Goal: Task Accomplishment & Management: Manage account settings

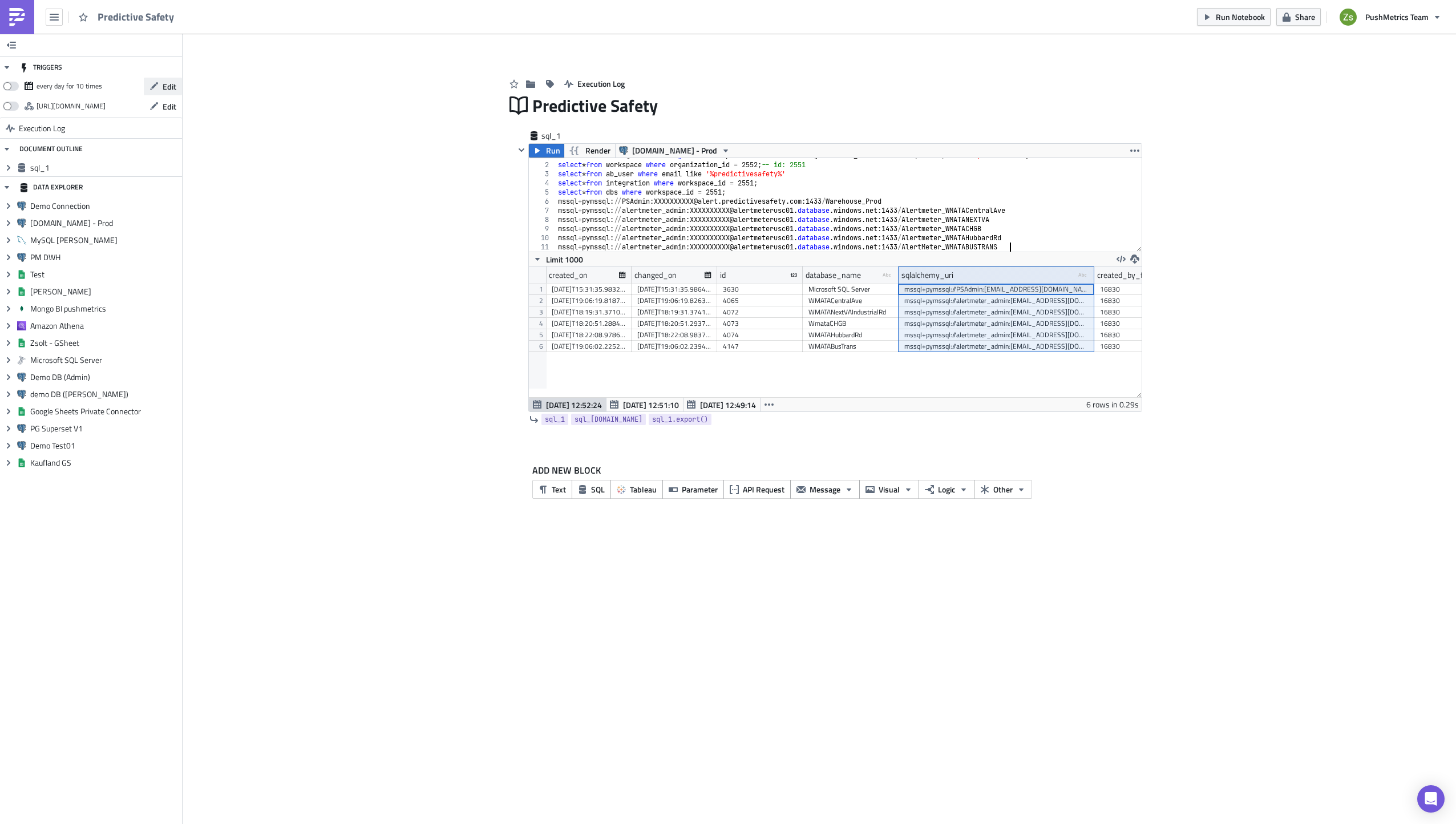
scroll to position [131, 613]
click at [172, 84] on span "Edit" at bounding box center [170, 87] width 14 height 12
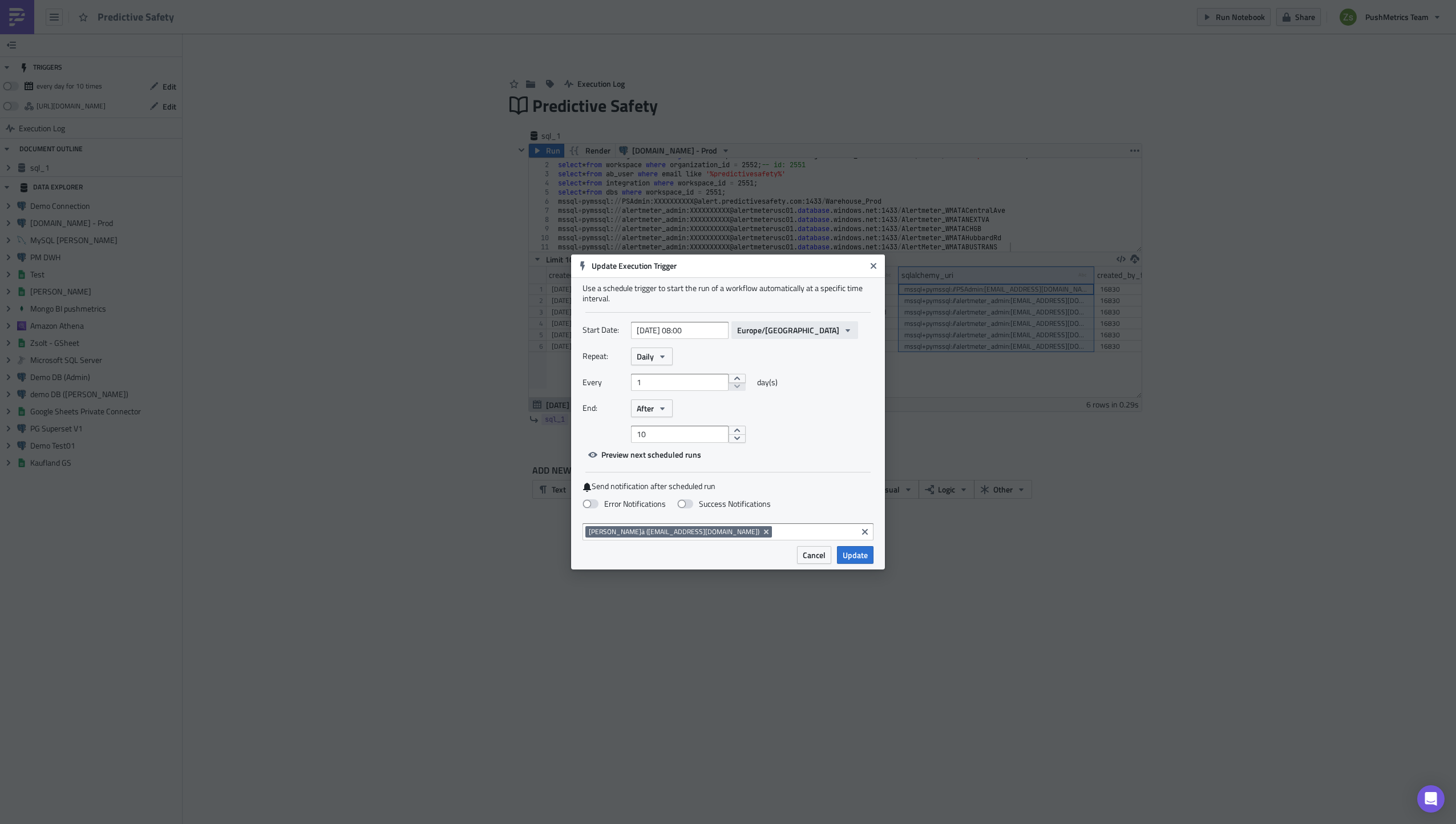
click at [772, 332] on span "Europe/[GEOGRAPHIC_DATA]" at bounding box center [788, 331] width 102 height 12
type input "3:30"
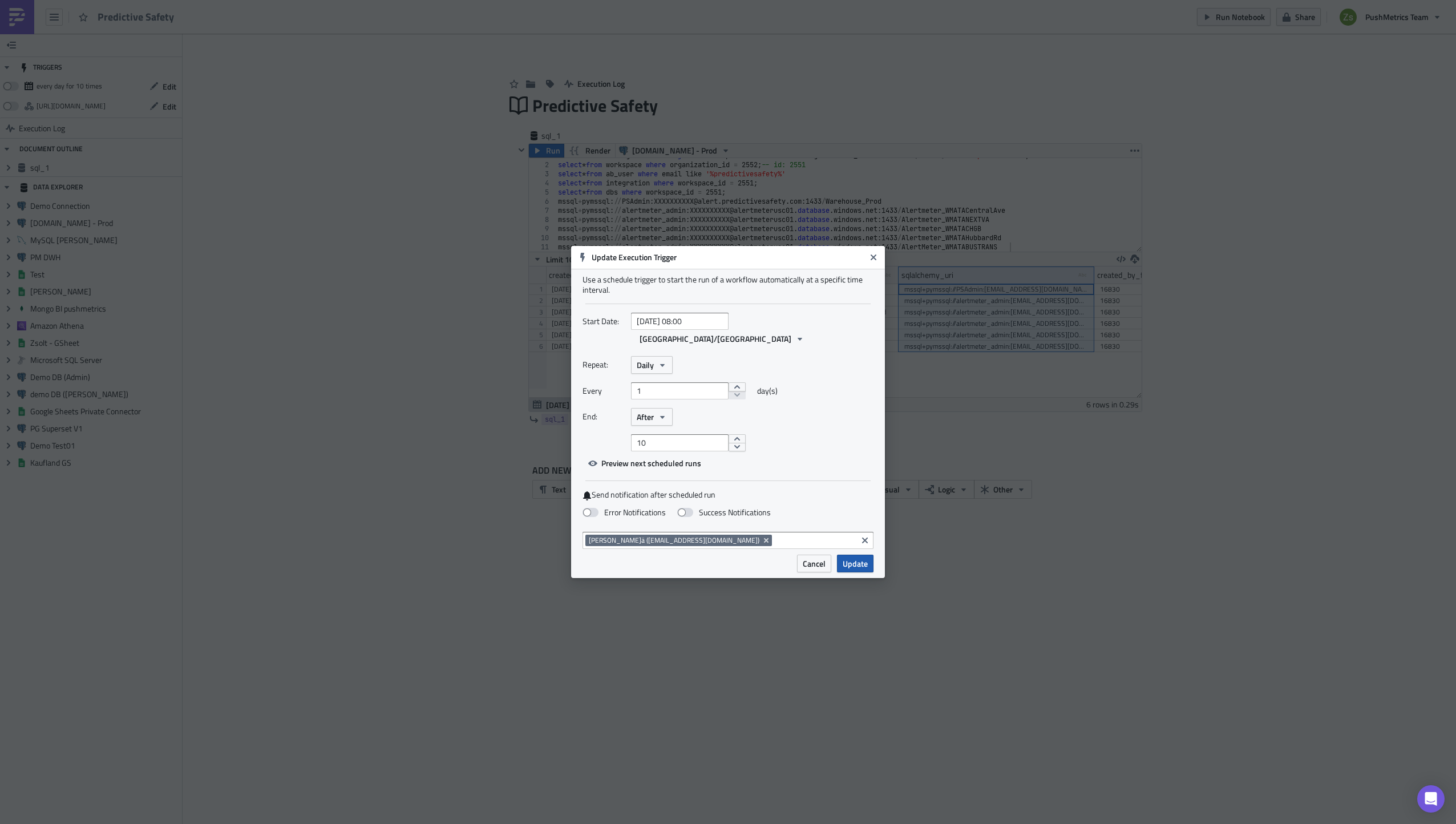
click at [863, 559] on span "Update" at bounding box center [855, 564] width 25 height 12
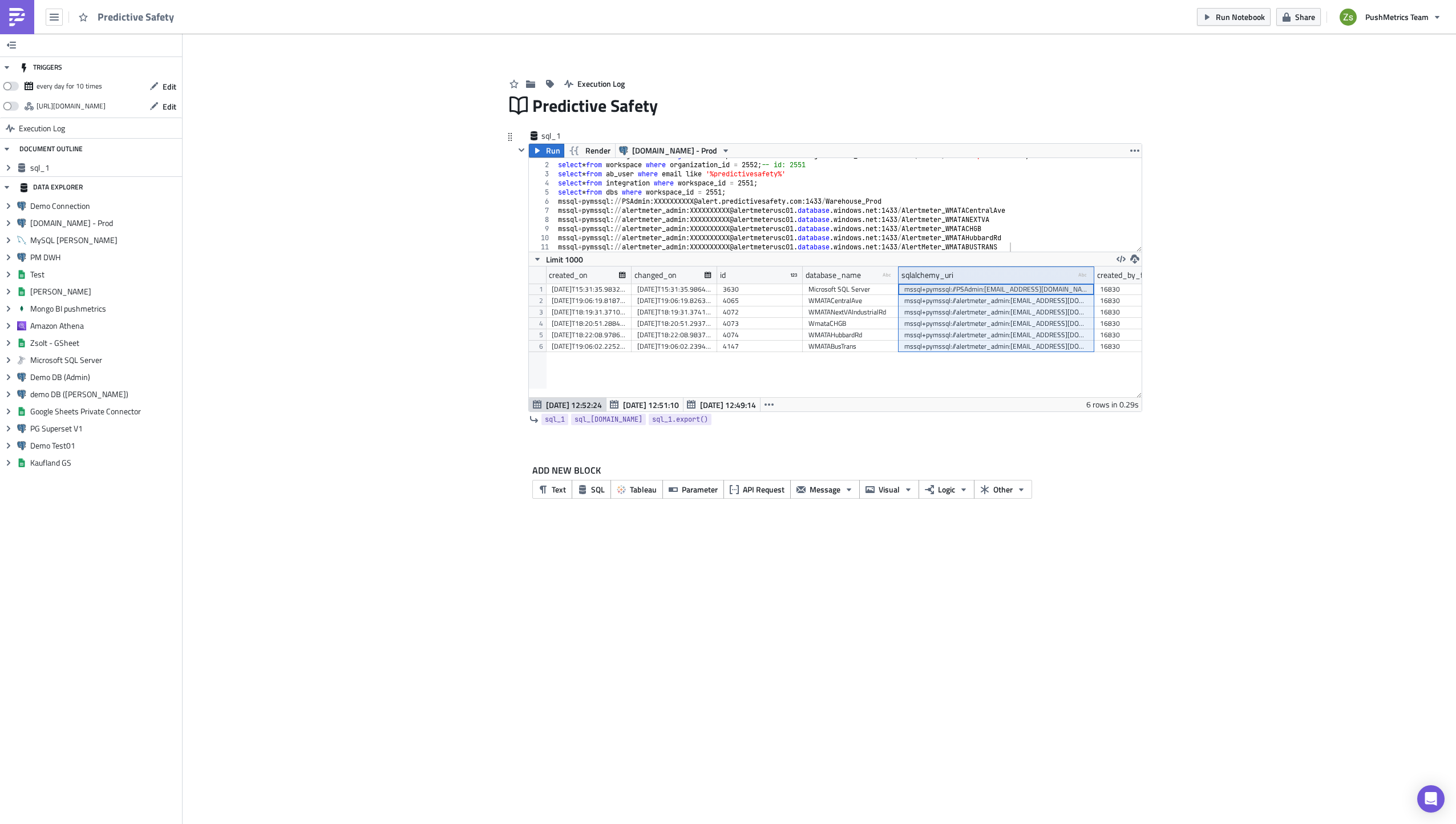
type textarea "mssql+pymssql://alertmeter_admin:[EMAIL_ADDRESS][DOMAIN_NAME]:1433/Alertmeter_W…"
click at [802, 223] on div "select o .* from organization o join subscription s on o . id = s . organizatio…" at bounding box center [844, 207] width 577 height 112
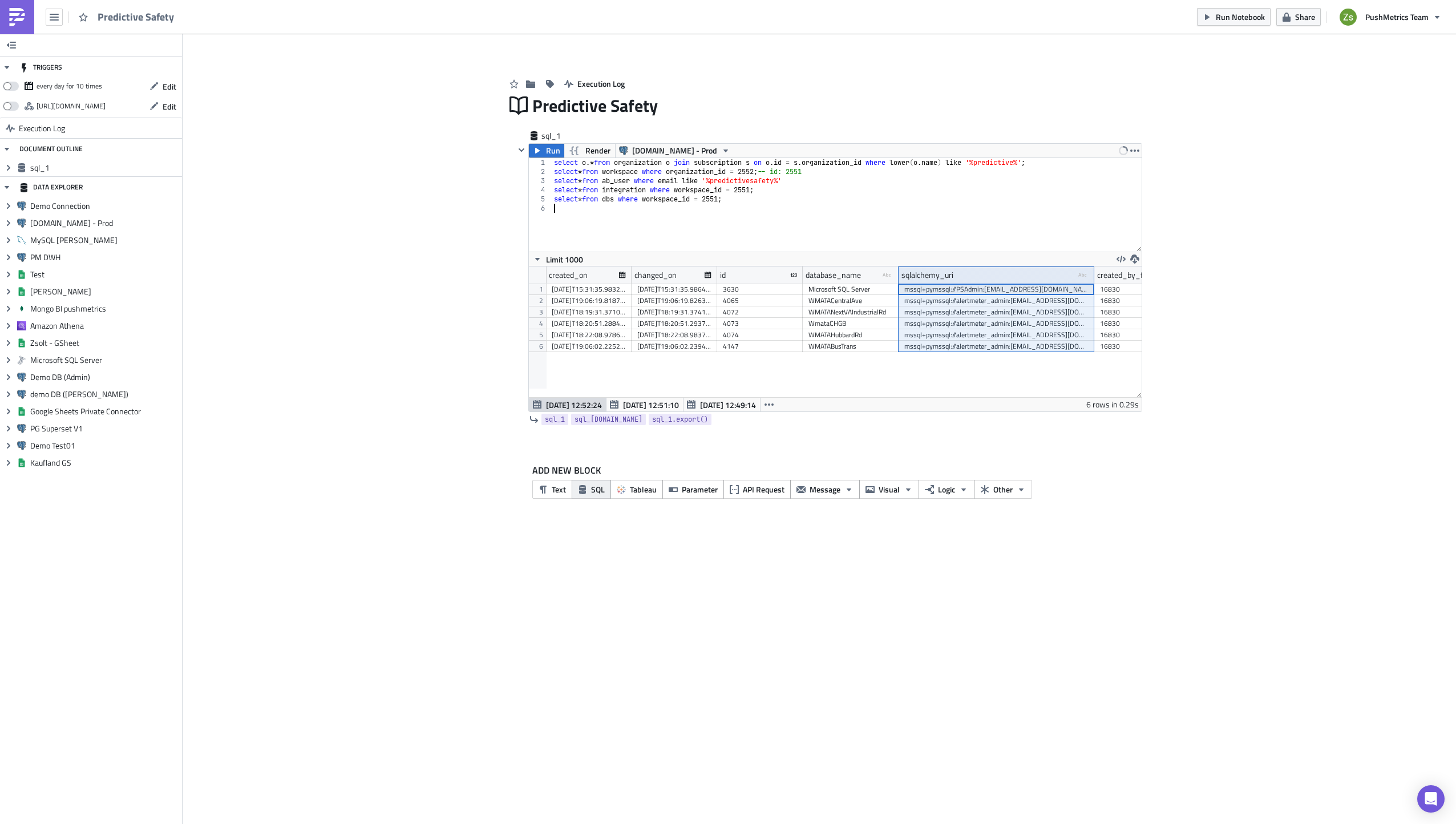
click at [598, 485] on span "SQL" at bounding box center [598, 489] width 14 height 12
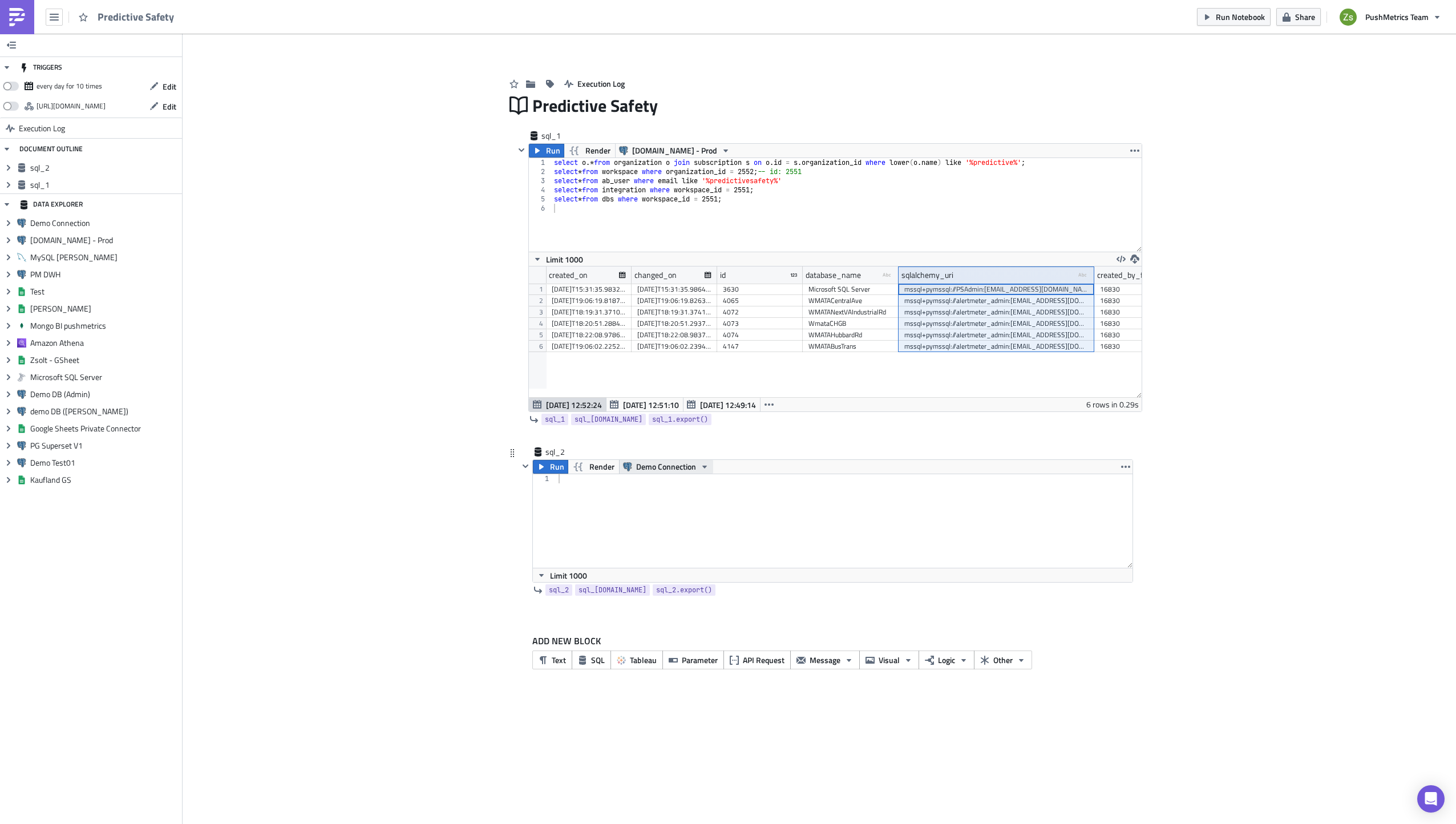
click at [645, 461] on span "Demo Connection" at bounding box center [666, 467] width 60 height 14
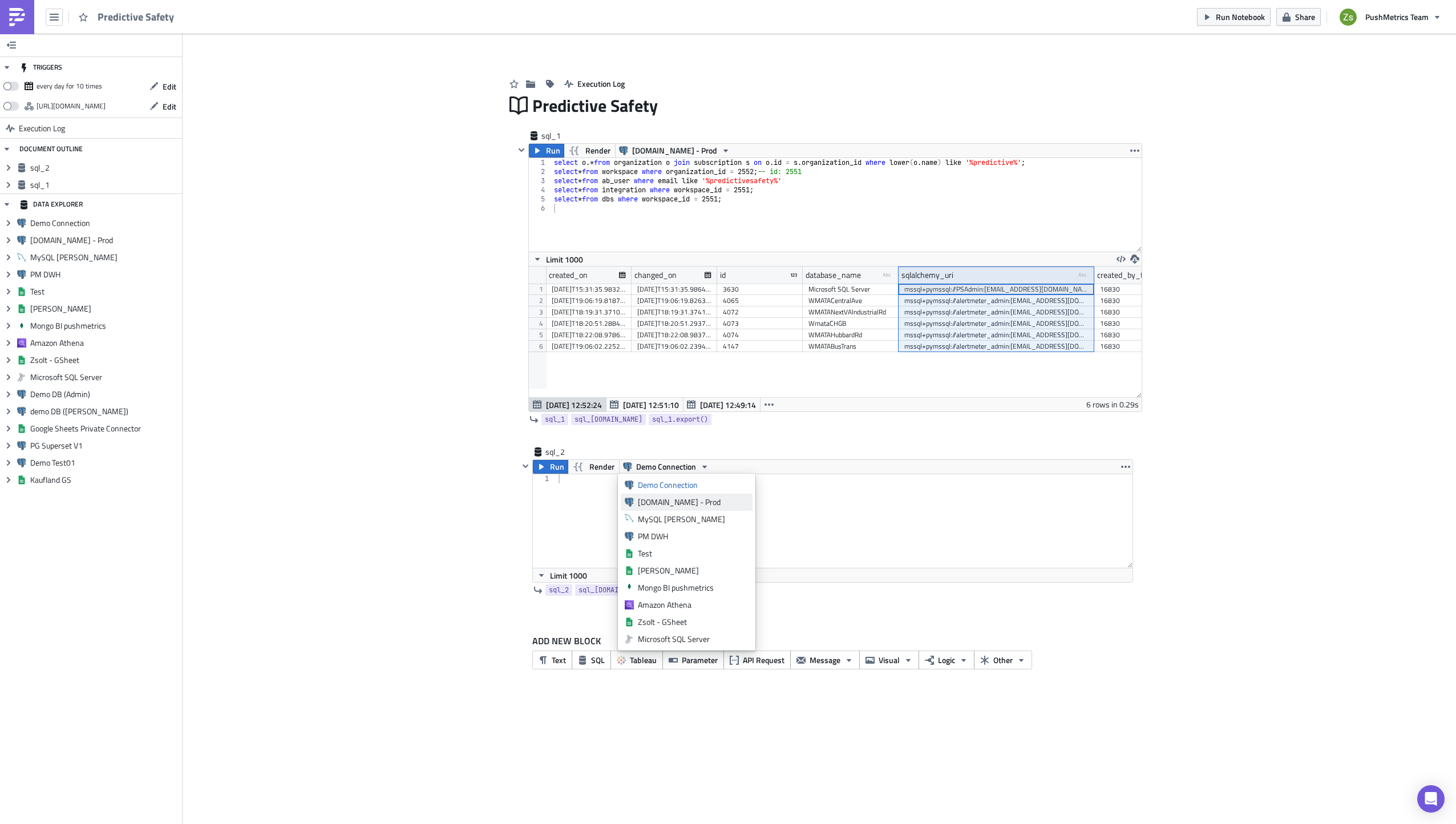
click at [657, 504] on div "[DOMAIN_NAME] - Prod" at bounding box center [693, 502] width 110 height 12
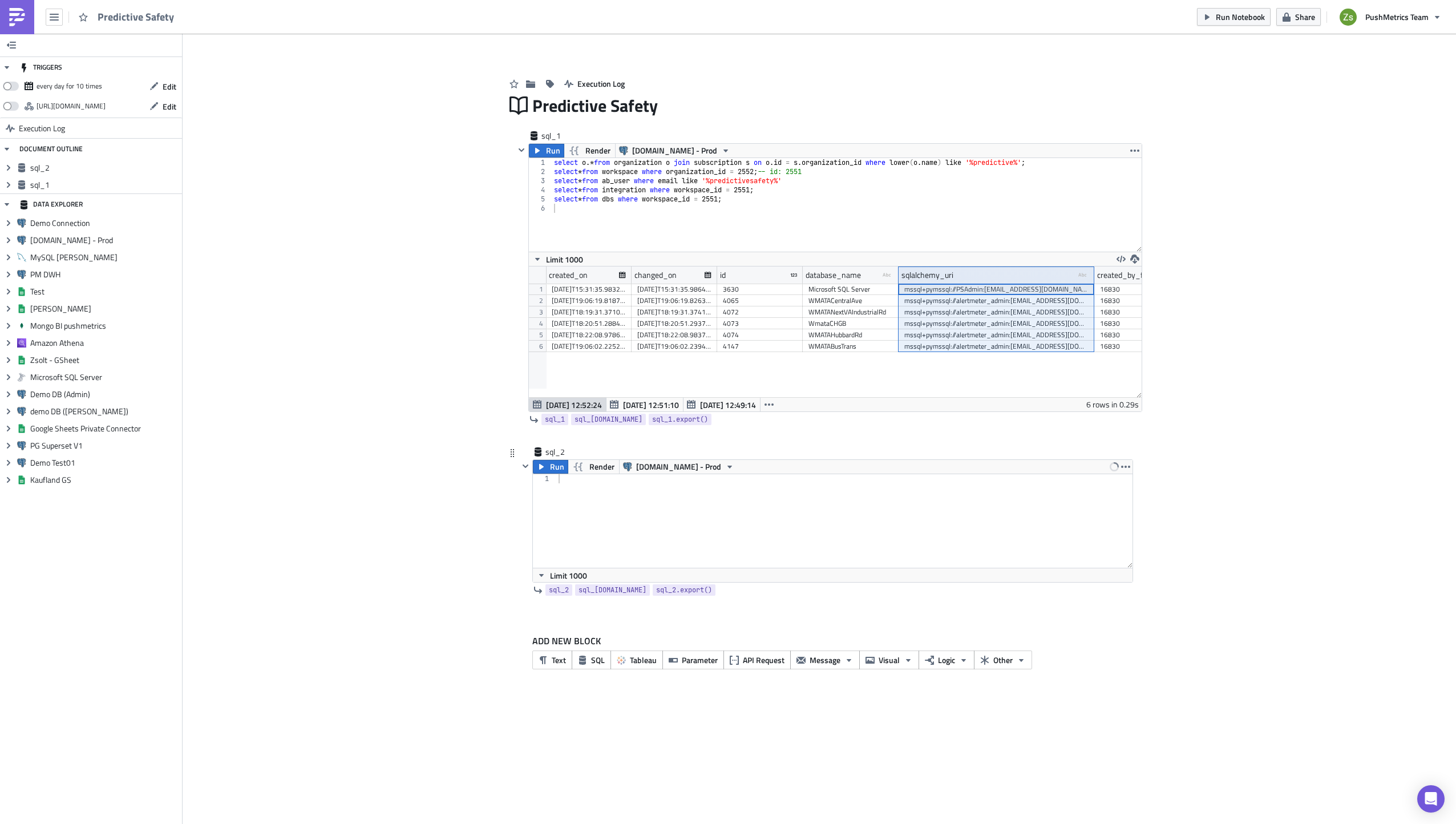
click at [663, 491] on div at bounding box center [844, 530] width 577 height 112
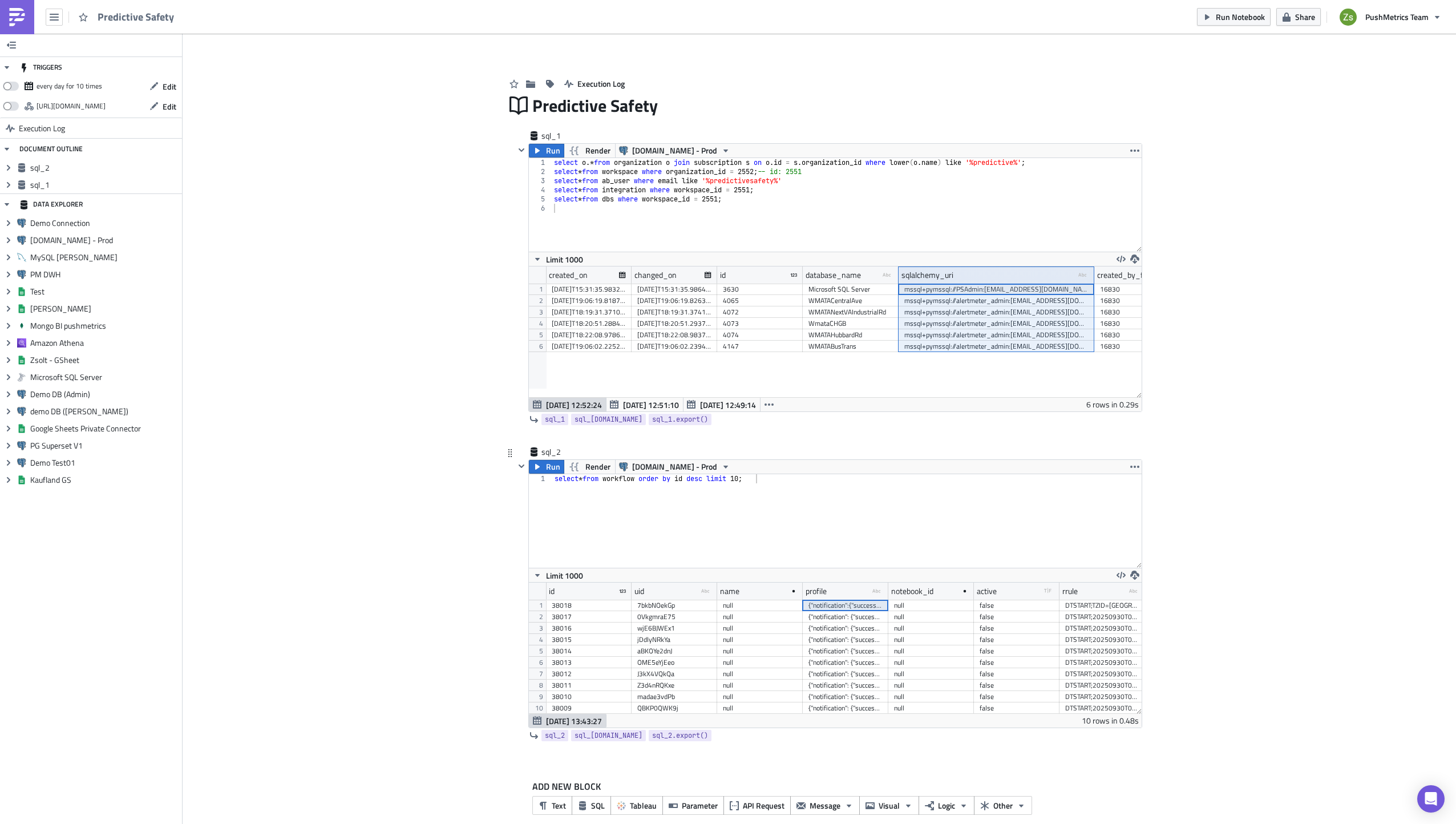
click at [868, 609] on div "{"notification":{"success":false,"failed":false}}" at bounding box center [846, 605] width 74 height 12
click at [1093, 609] on div "DTSTART;TZID=[GEOGRAPHIC_DATA]/[GEOGRAPHIC_DATA]:20250930T080000; RRULE:FREQ=DA…" at bounding box center [1102, 605] width 74 height 12
click at [903, 509] on div "select * from workflow order by id desc limit 10 ;" at bounding box center [847, 530] width 589 height 112
paste textarea "RRULE:FREQ=DAILY;INTERVAL=1;COUNT=10"
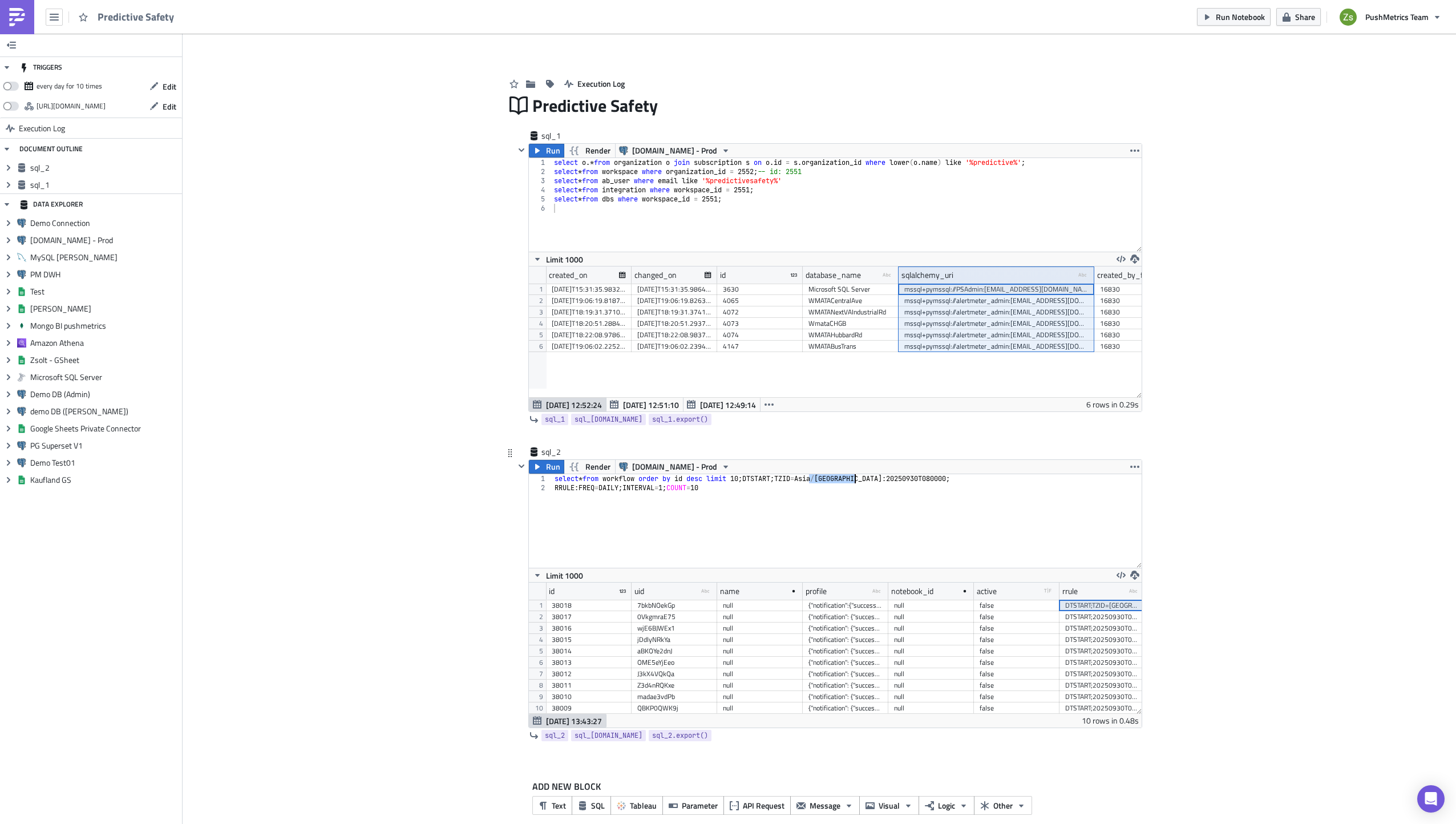
drag, startPoint x: 805, startPoint y: 483, endPoint x: 850, endPoint y: 482, distance: 45.0
click at [850, 482] on div "select * from workflow order by id desc limit 10 ; DTSTART ; TZID = [GEOGRAPHIC…" at bounding box center [847, 530] width 589 height 112
type textarea "select * from workflow order by id desc limit 10;"
click at [165, 82] on span "Edit" at bounding box center [170, 87] width 14 height 12
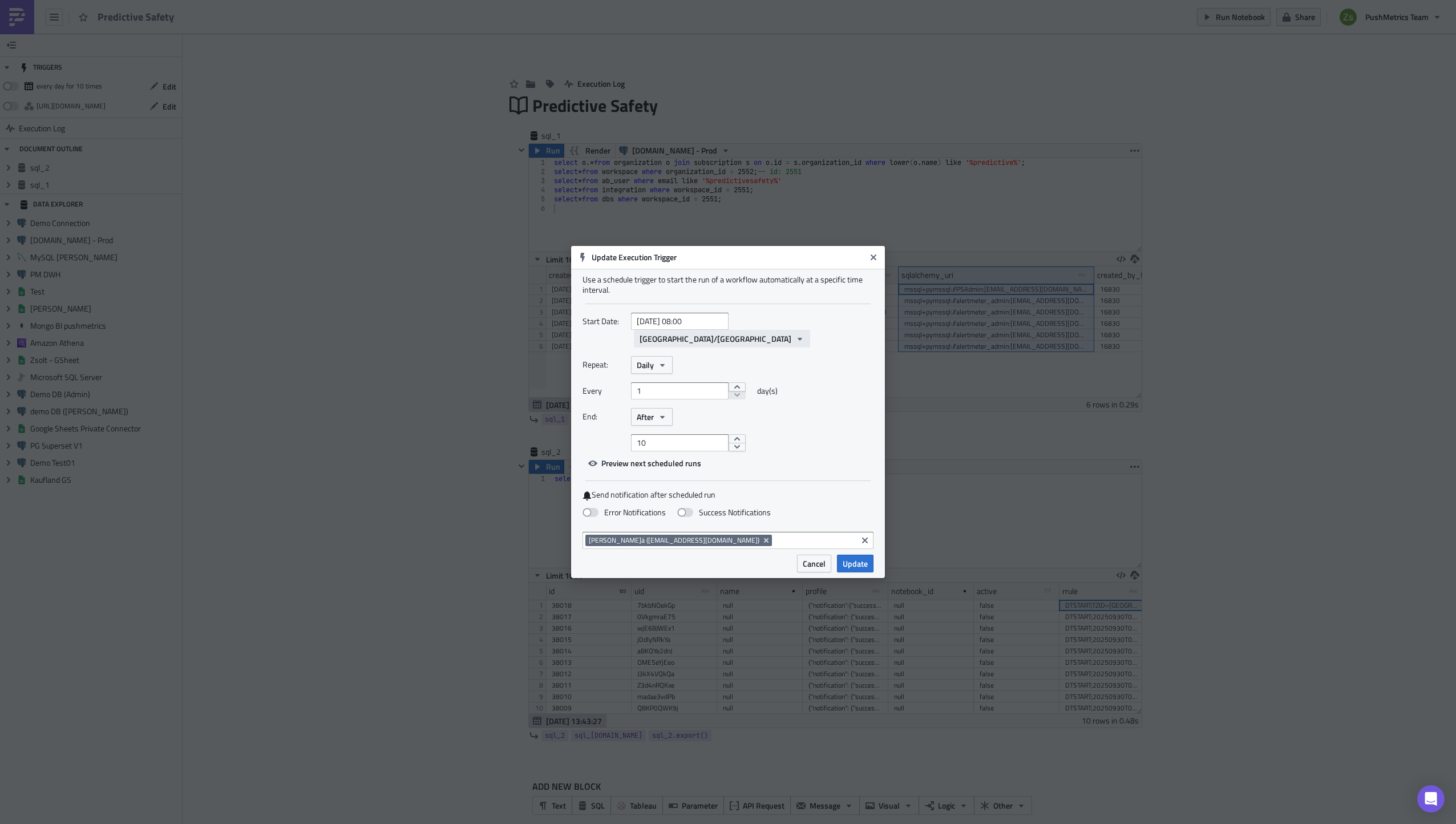
click at [767, 333] on span "[GEOGRAPHIC_DATA]/[GEOGRAPHIC_DATA]" at bounding box center [715, 339] width 152 height 12
type input "gmt-12"
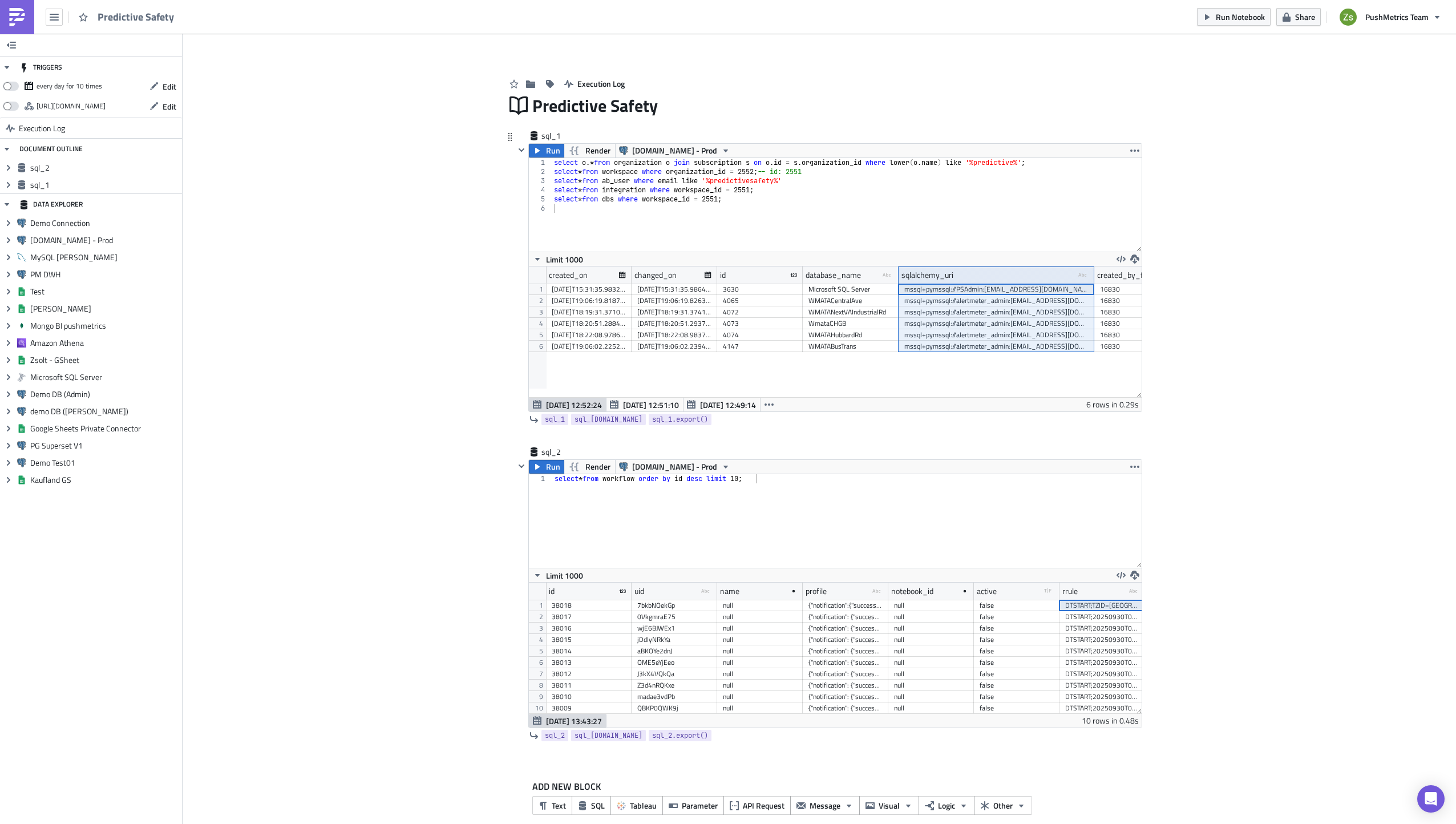
click at [912, 235] on div "select o .* from organization o join subscription s on o . id = s . organizatio…" at bounding box center [847, 214] width 590 height 112
click at [826, 521] on div "select * from workflow order by id desc limit 10 ;" at bounding box center [847, 530] width 589 height 112
click at [627, 399] on span "[DATE] 12:51:10" at bounding box center [651, 405] width 56 height 12
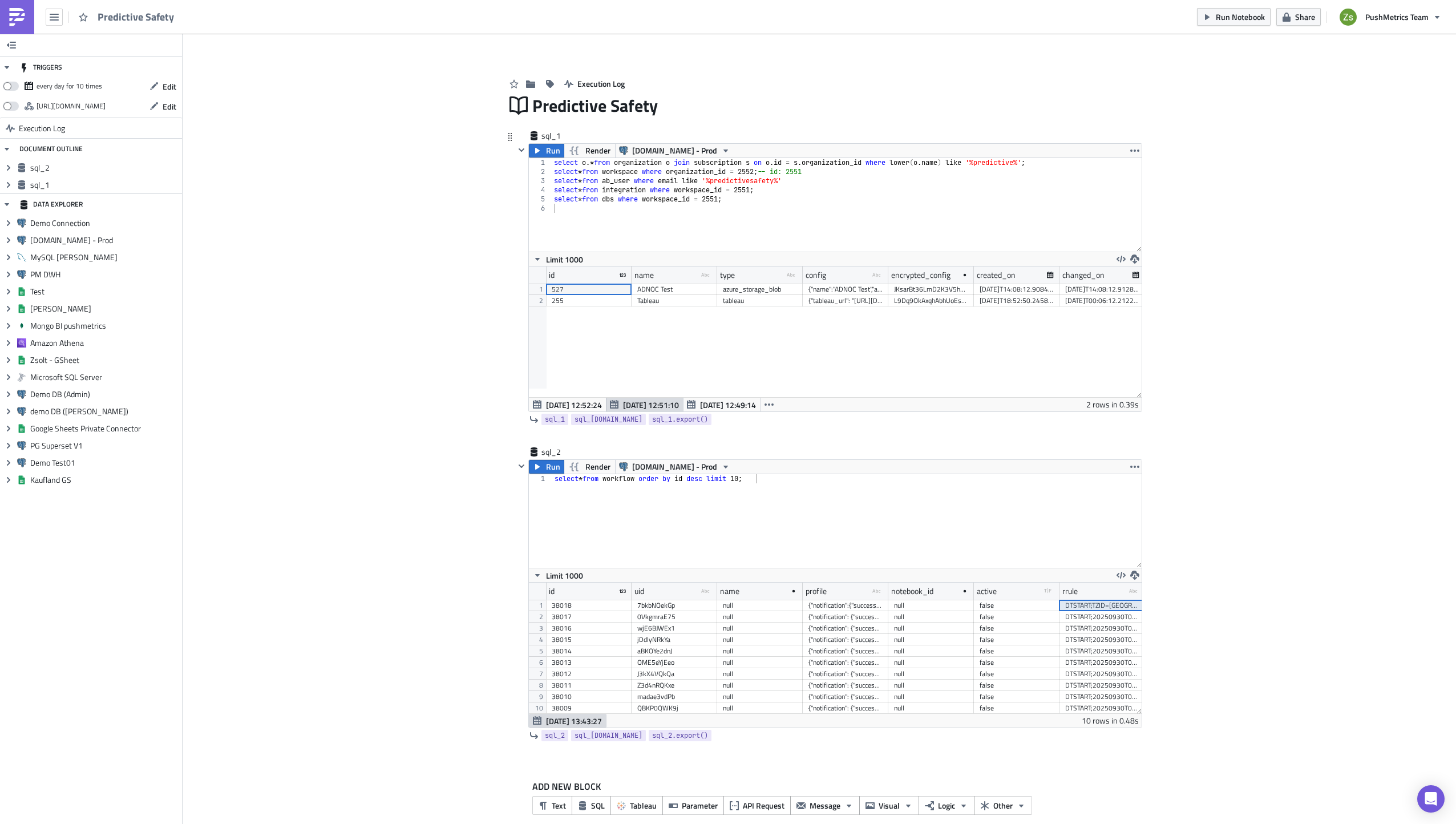
scroll to position [131, 613]
click at [580, 299] on div "255" at bounding box center [589, 301] width 74 height 12
click at [846, 288] on div "{"name":"ADNOC Test","account_name":"sapsprodcentus001","container_name":"repor…" at bounding box center [846, 289] width 74 height 12
click at [847, 247] on div "select o .* from organization o join subscription s on o . id = s . organizatio…" at bounding box center [847, 214] width 590 height 112
paste textarea "{"name":"ADNOC Test","account_name":"sapsprodcentus001","container_name":"repor…"
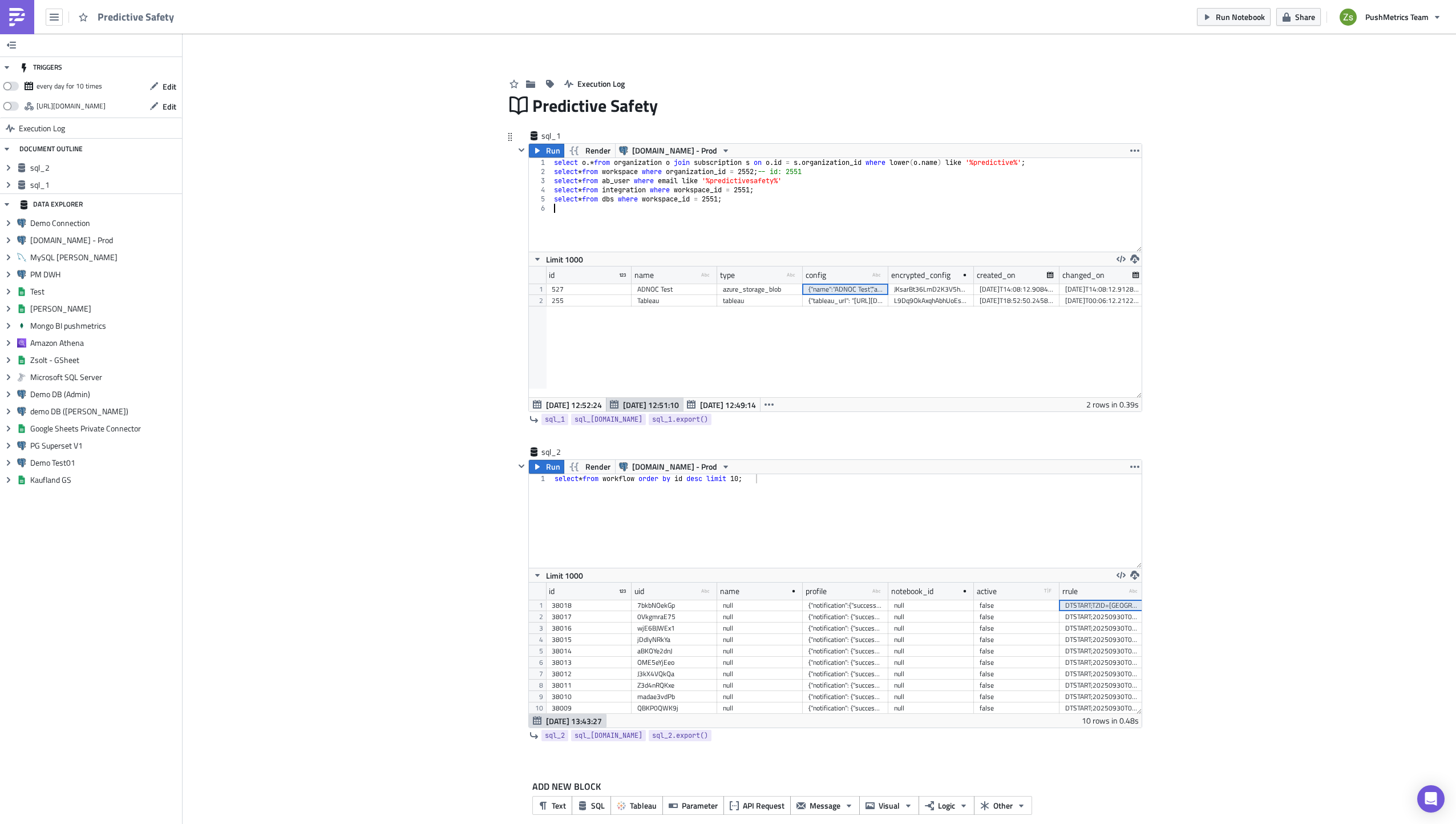
type textarea "{"name":"ADNOC Test","account_name":"sapsprodcentus001","container_name":"repor…"
